Goal: Task Accomplishment & Management: Use online tool/utility

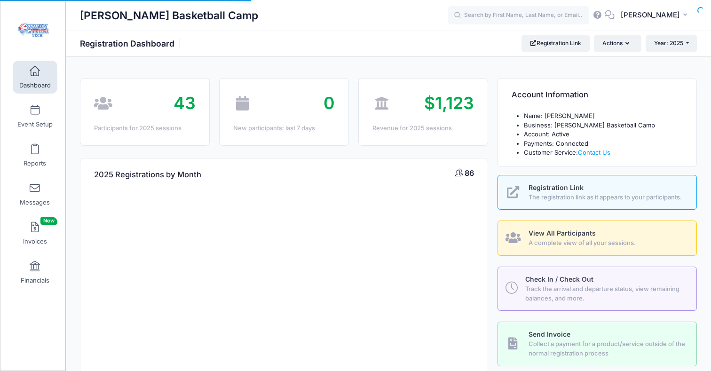
select select
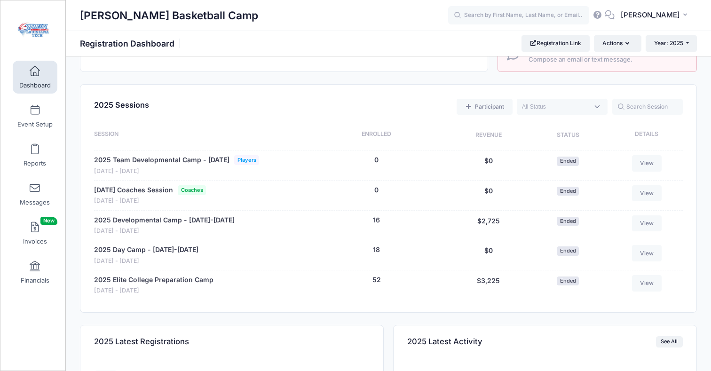
scroll to position [337, 0]
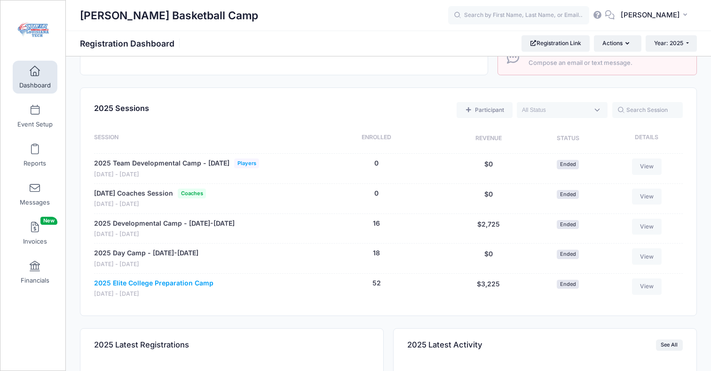
click at [119, 288] on link "2025 Elite College Preparation Camp" at bounding box center [153, 283] width 119 height 10
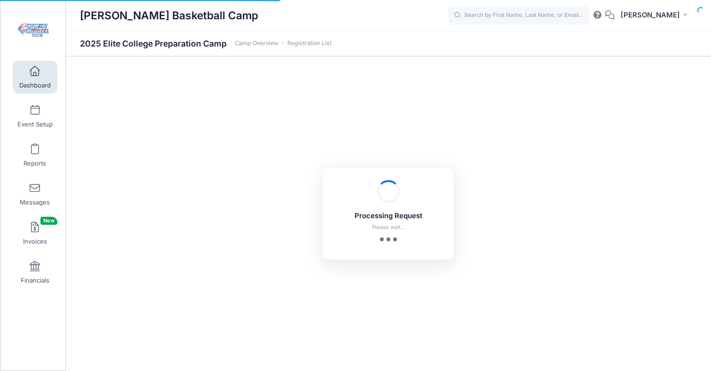
select select "10"
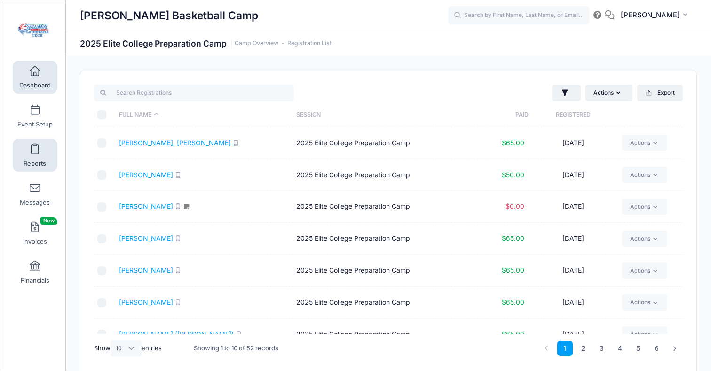
click at [35, 154] on span at bounding box center [35, 149] width 0 height 10
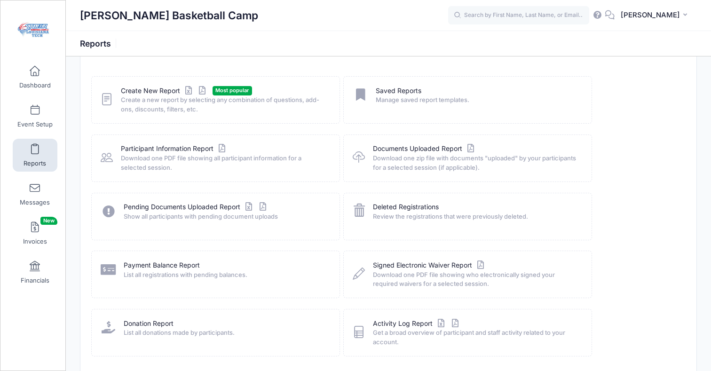
scroll to position [37, 0]
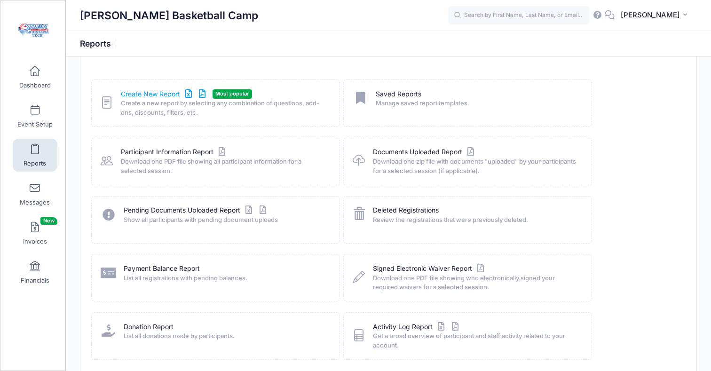
click at [170, 94] on link "Create New Report" at bounding box center [164, 94] width 87 height 10
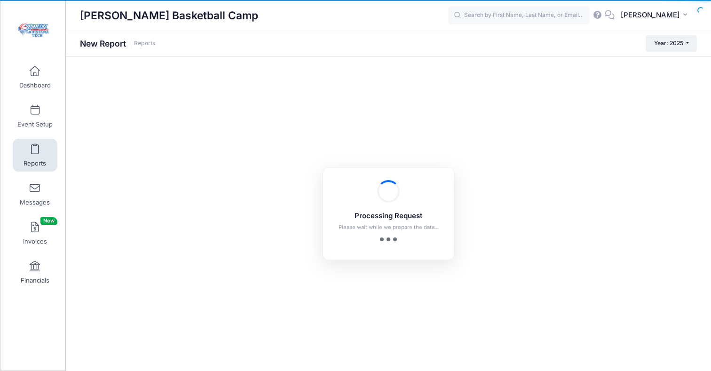
checkbox input "true"
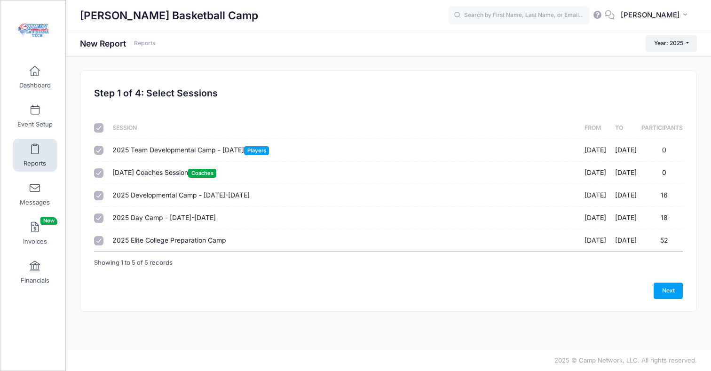
click at [100, 130] on input "checkbox" at bounding box center [98, 127] width 9 height 9
checkbox input "false"
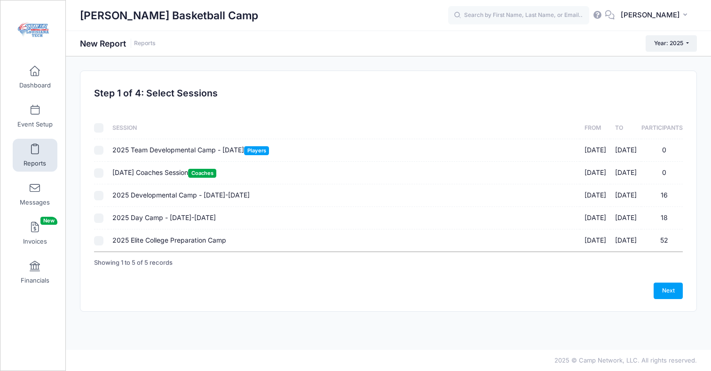
checkbox input "false"
click at [100, 243] on input "2025 Elite College Preparation Camp [DATE] - [DATE] 52" at bounding box center [98, 240] width 9 height 9
checkbox input "true"
click at [675, 291] on link "Next" at bounding box center [667, 291] width 29 height 16
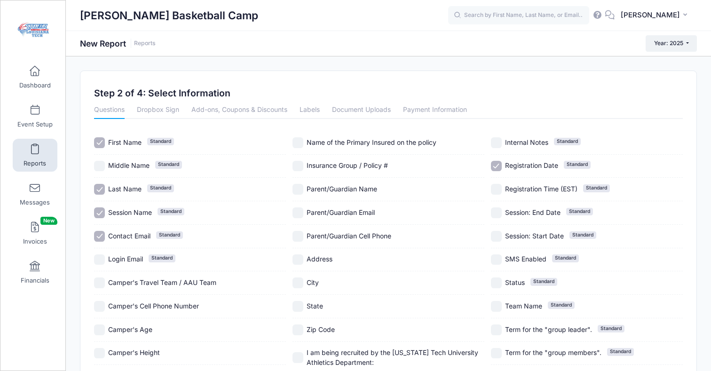
click at [102, 238] on input "Contact Email Standard" at bounding box center [99, 236] width 11 height 11
checkbox input "false"
click at [437, 109] on link "Payment Information" at bounding box center [435, 110] width 64 height 17
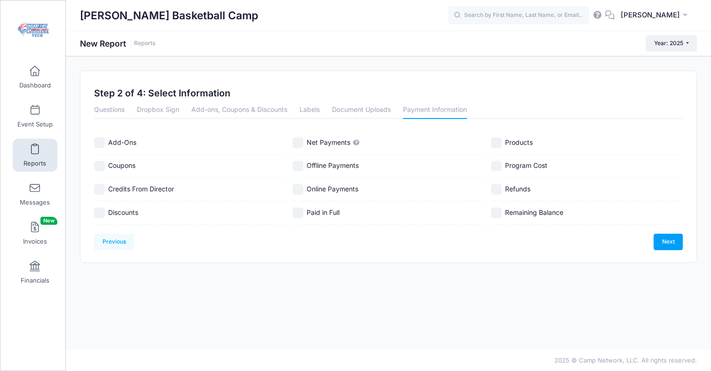
click at [103, 212] on input "Discounts" at bounding box center [99, 212] width 11 height 11
checkbox input "true"
click at [302, 141] on input "Net Payments" at bounding box center [297, 142] width 11 height 11
checkbox input "true"
click at [302, 189] on input "Online Payments" at bounding box center [297, 189] width 11 height 11
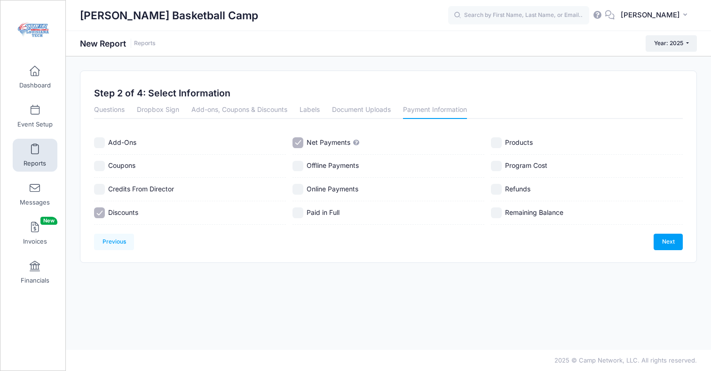
checkbox input "true"
click at [300, 211] on input "Paid in Full" at bounding box center [297, 212] width 11 height 11
checkbox input "true"
click at [299, 167] on input "Offline Payments" at bounding box center [297, 166] width 11 height 11
checkbox input "true"
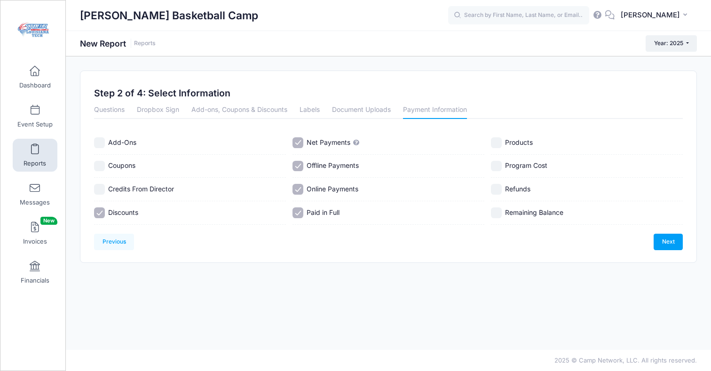
drag, startPoint x: 99, startPoint y: 189, endPoint x: 122, endPoint y: 188, distance: 22.6
click at [99, 189] on input "Credits From Director" at bounding box center [99, 189] width 11 height 11
checkbox input "true"
click at [500, 190] on input "Refunds" at bounding box center [496, 189] width 11 height 11
checkbox input "true"
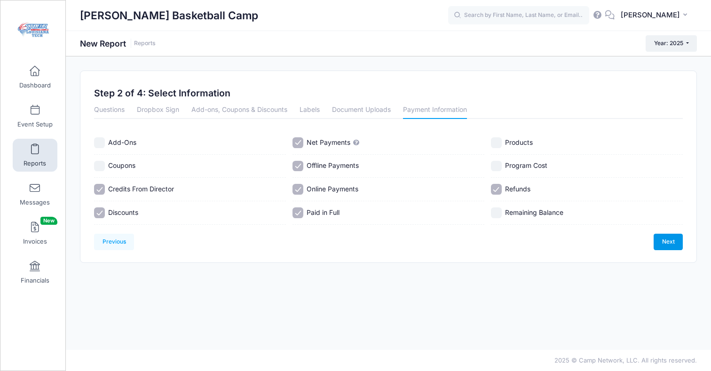
click at [660, 241] on link "Next" at bounding box center [667, 242] width 29 height 16
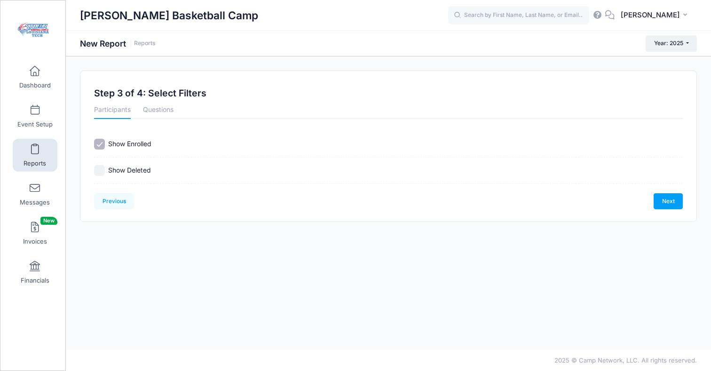
click at [102, 170] on input "Show Deleted" at bounding box center [99, 170] width 11 height 11
checkbox input "true"
click at [669, 202] on link "Next" at bounding box center [667, 201] width 29 height 16
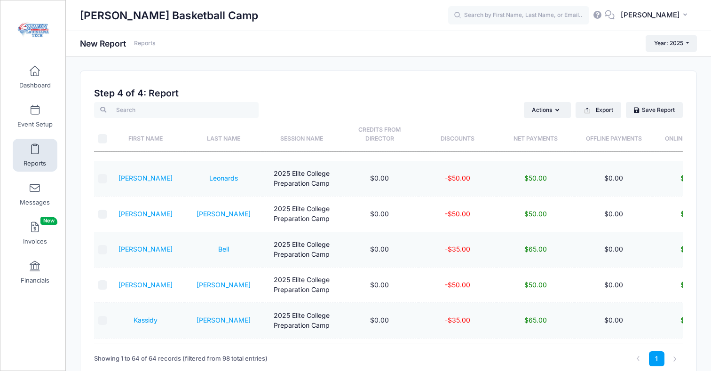
click at [223, 136] on th "Last Name" at bounding box center [223, 134] width 78 height 33
click at [102, 138] on input "\a \a" at bounding box center [102, 138] width 9 height 9
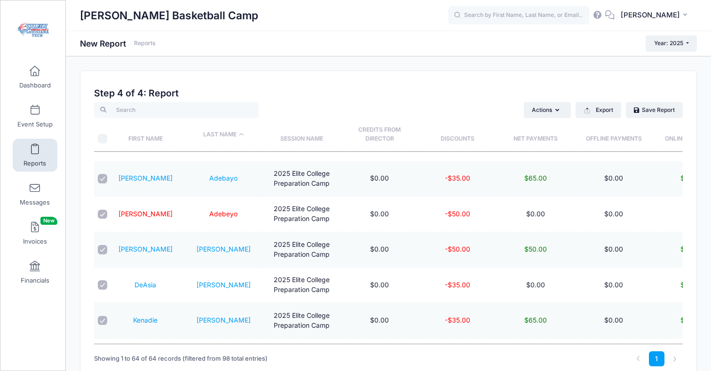
checkbox input "true"
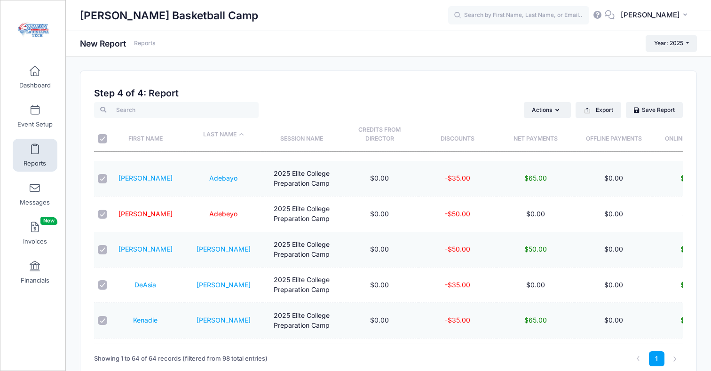
checkbox input "true"
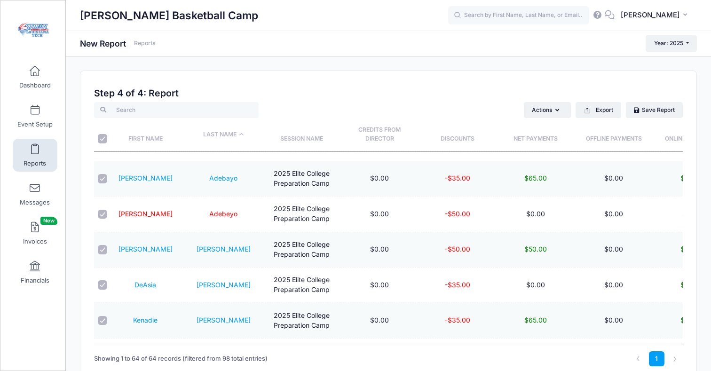
checkbox input "true"
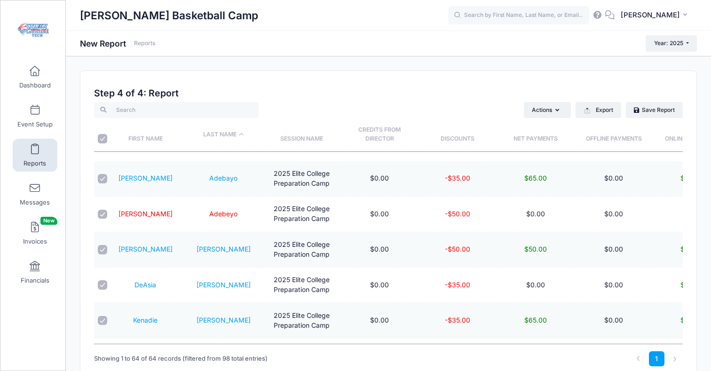
checkbox input "true"
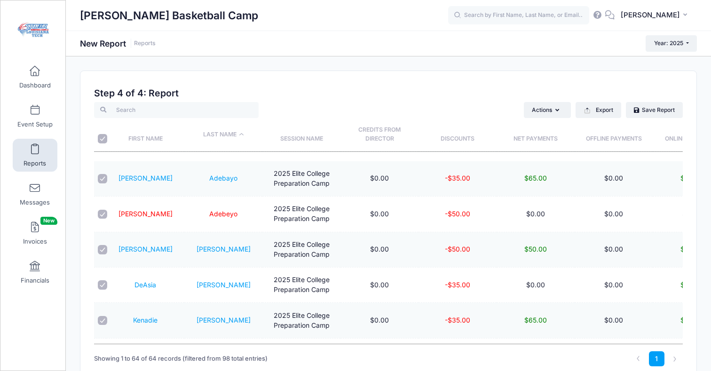
checkbox input "true"
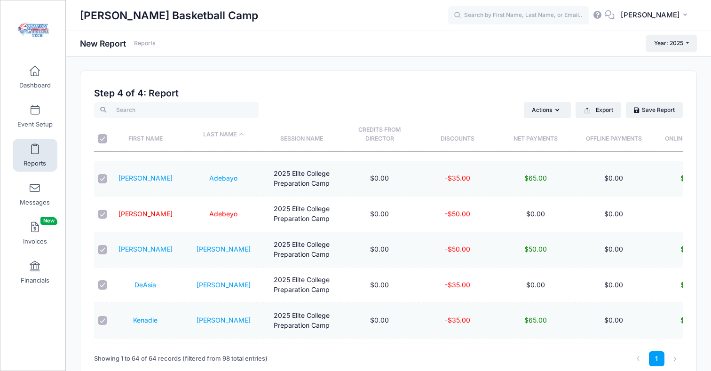
checkbox input "true"
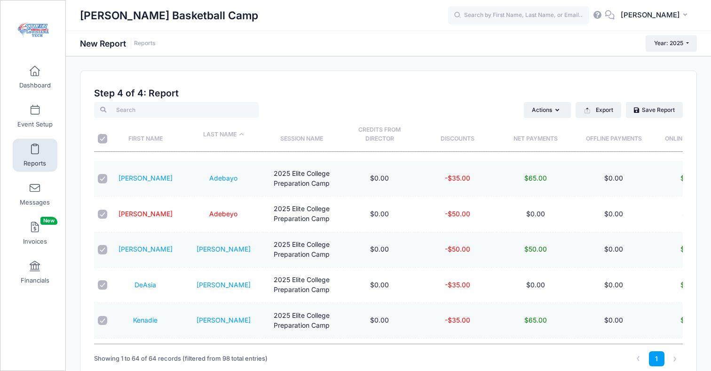
checkbox input "true"
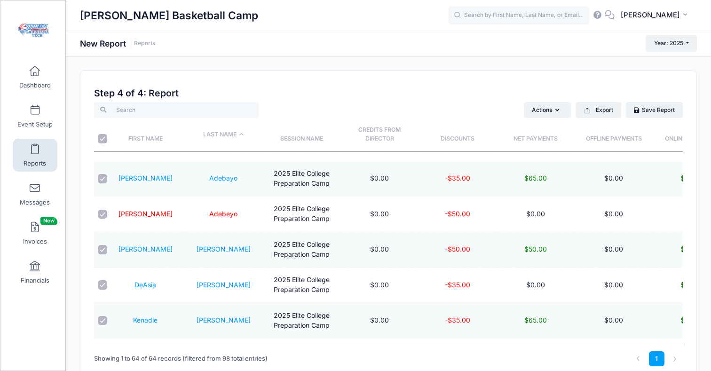
checkbox input "true"
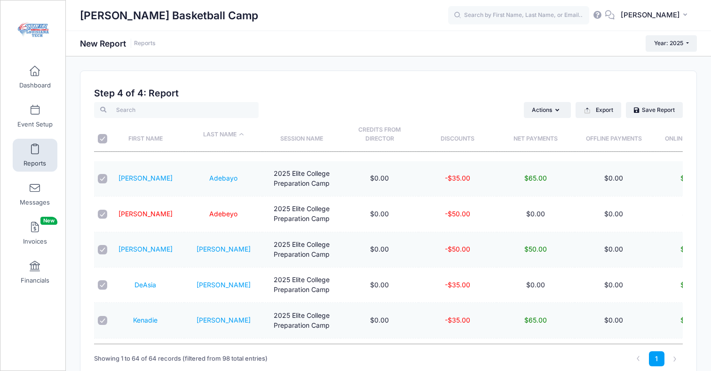
checkbox input "true"
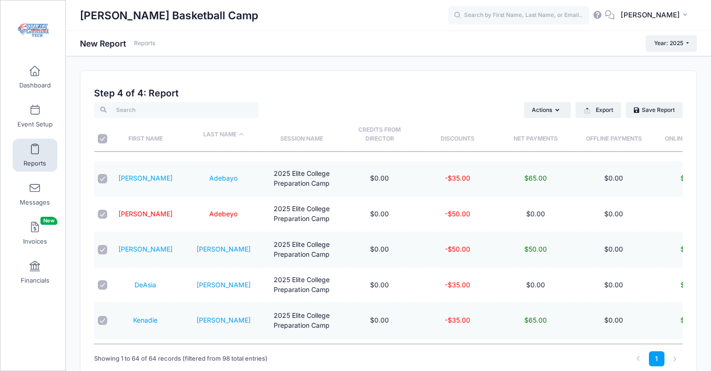
checkbox input "true"
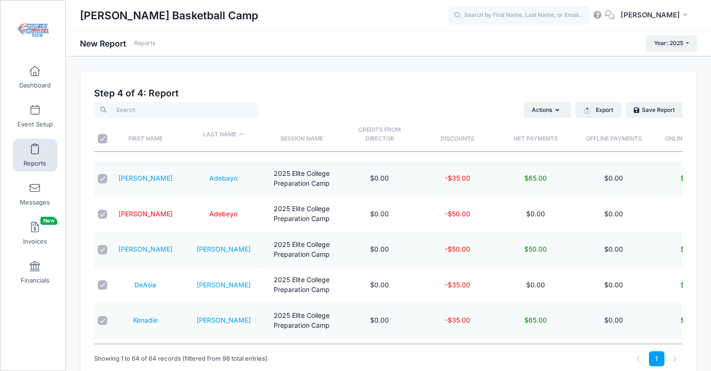
checkbox input "true"
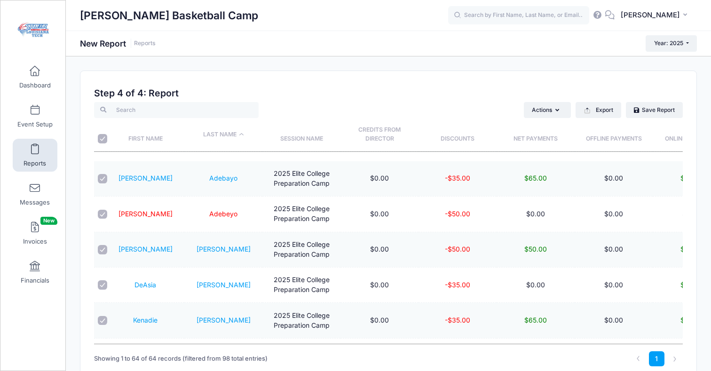
checkbox input "true"
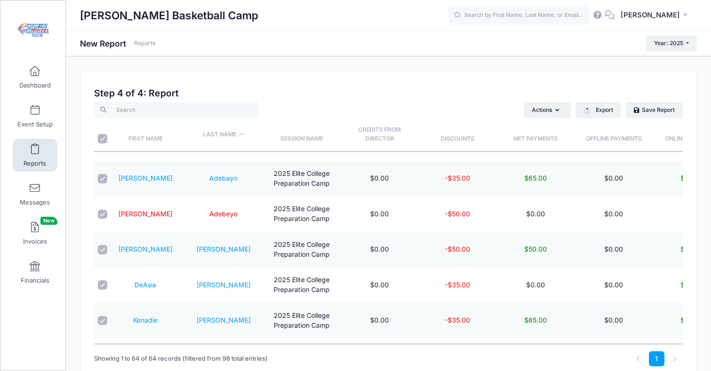
checkbox input "true"
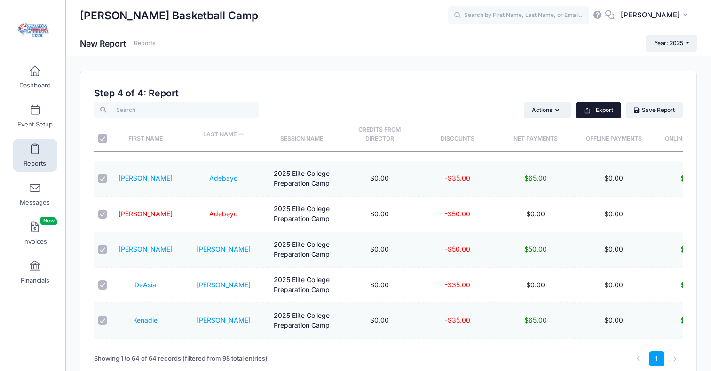
click at [599, 115] on button "Export" at bounding box center [598, 110] width 46 height 16
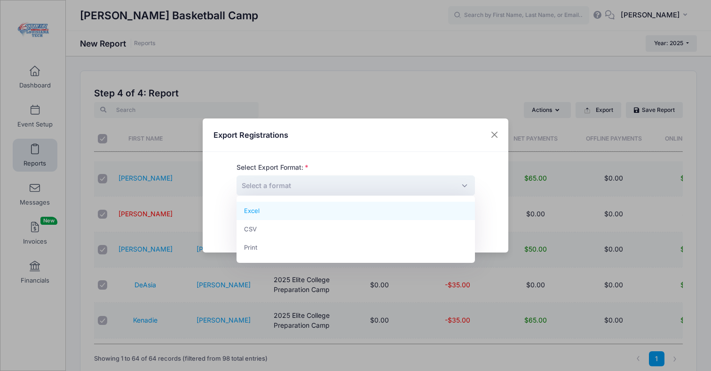
click at [311, 190] on span "Select a format" at bounding box center [355, 185] width 238 height 20
select select "excel"
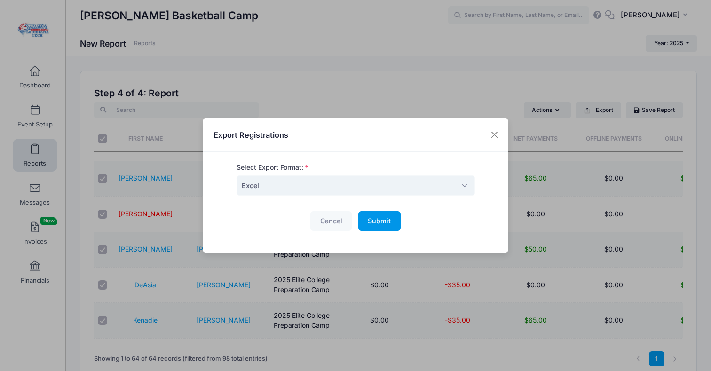
click at [386, 220] on span "Submit" at bounding box center [379, 221] width 23 height 8
